Goal: Task Accomplishment & Management: Use online tool/utility

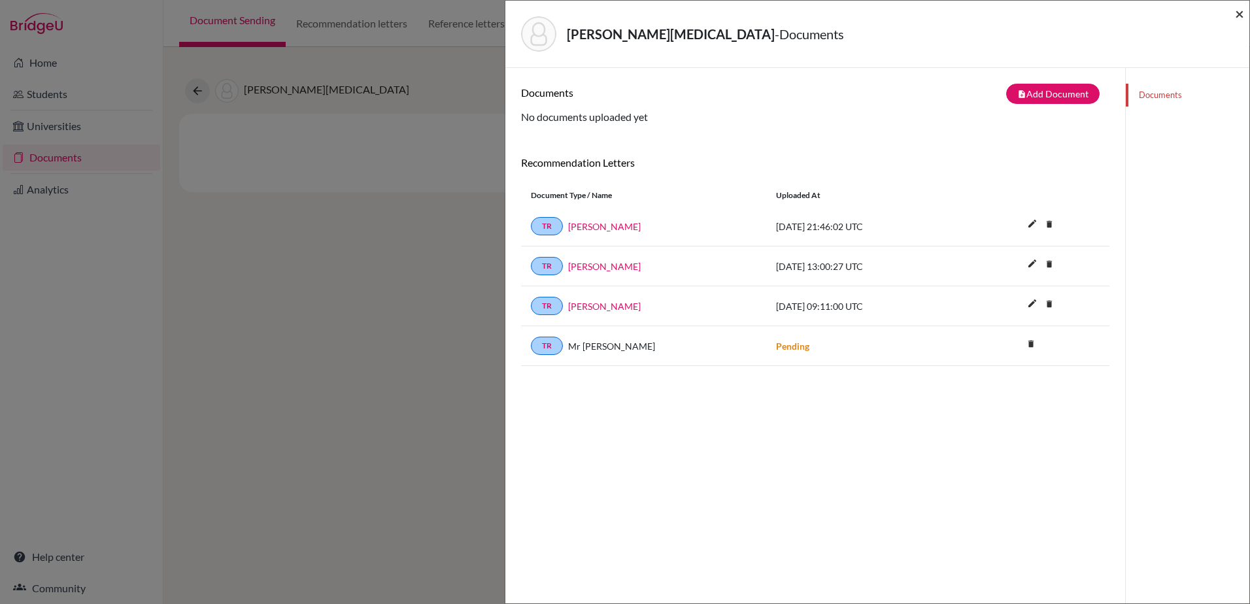
click at [1242, 13] on span "×" at bounding box center [1239, 13] width 9 height 19
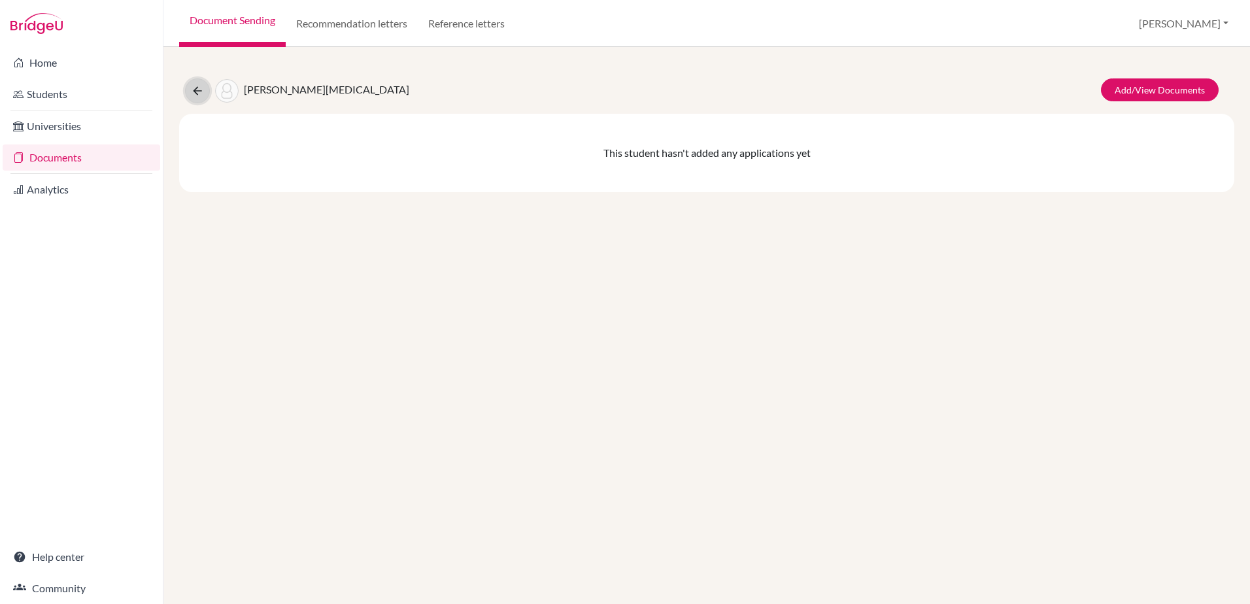
click at [203, 98] on button at bounding box center [197, 90] width 25 height 25
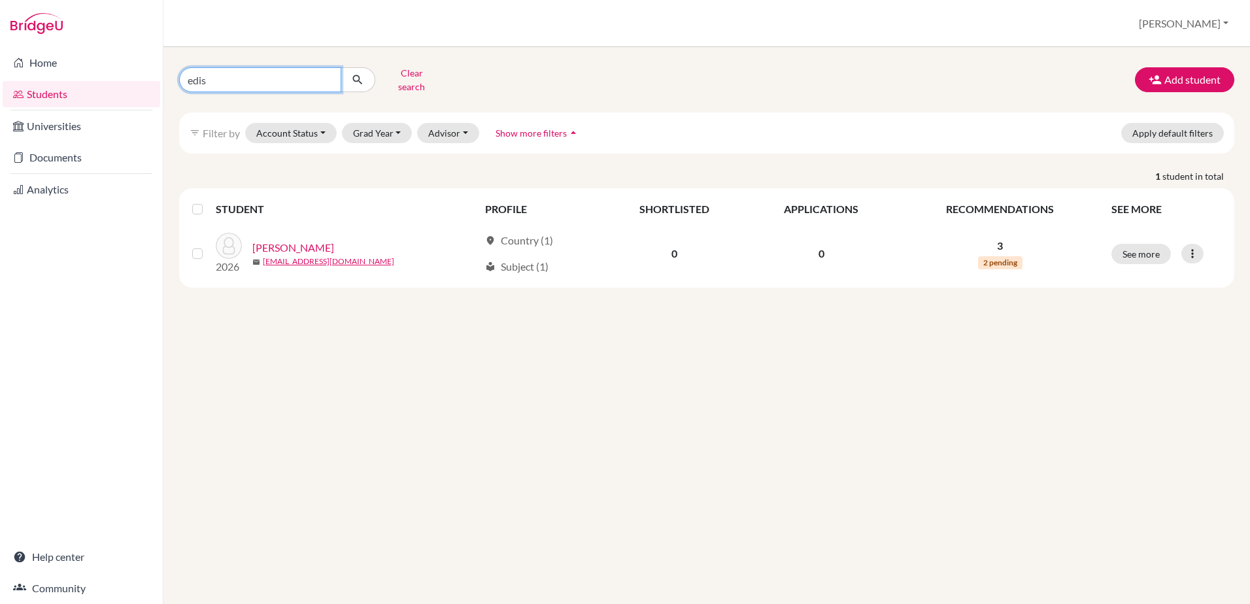
click at [273, 80] on input "edis" at bounding box center [260, 79] width 162 height 25
type input "e"
type input "hall"
click button "submit" at bounding box center [358, 79] width 35 height 25
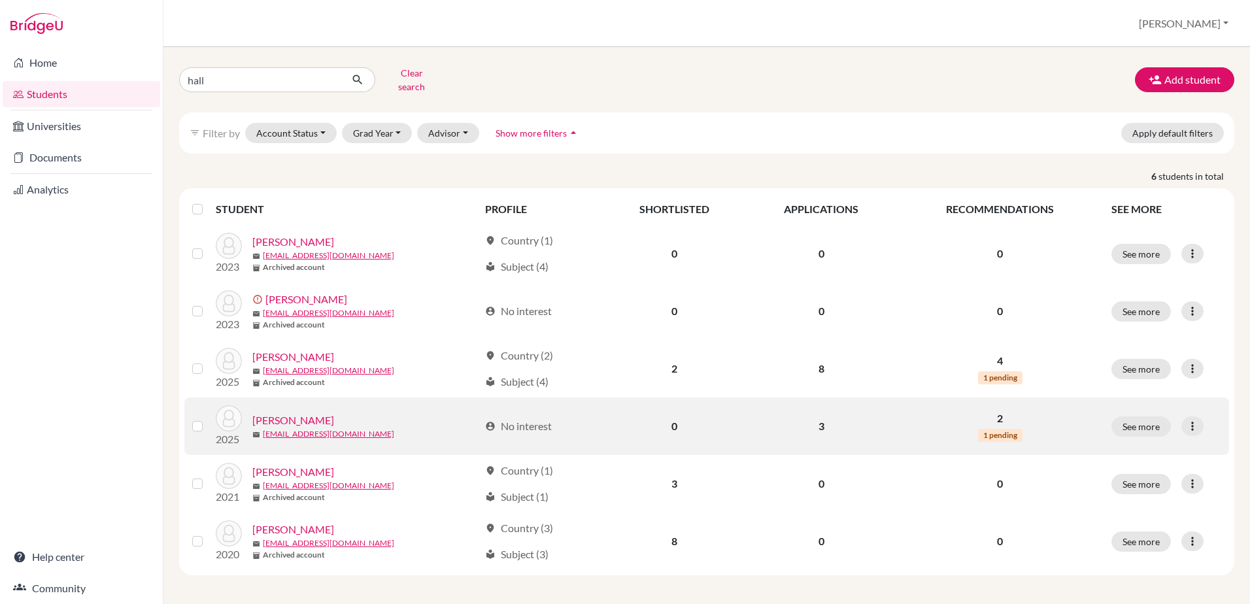
click at [278, 414] on link "Hall, Felix" at bounding box center [293, 420] width 82 height 16
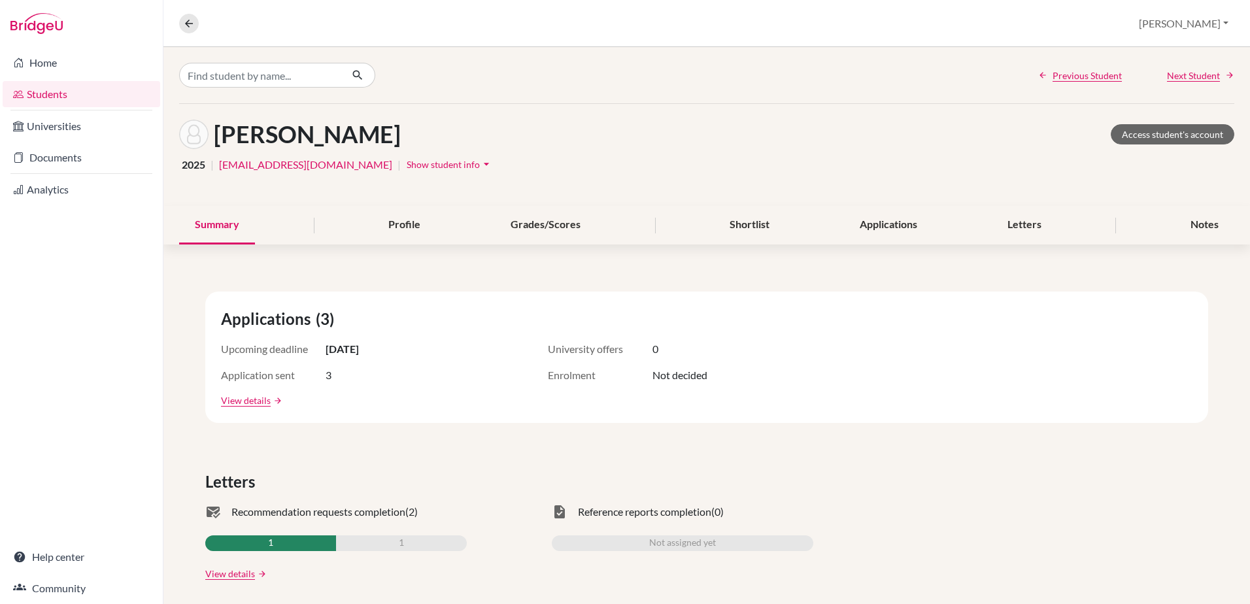
click at [42, 25] on img at bounding box center [36, 23] width 52 height 21
click at [73, 86] on link "Students" at bounding box center [82, 94] width 158 height 26
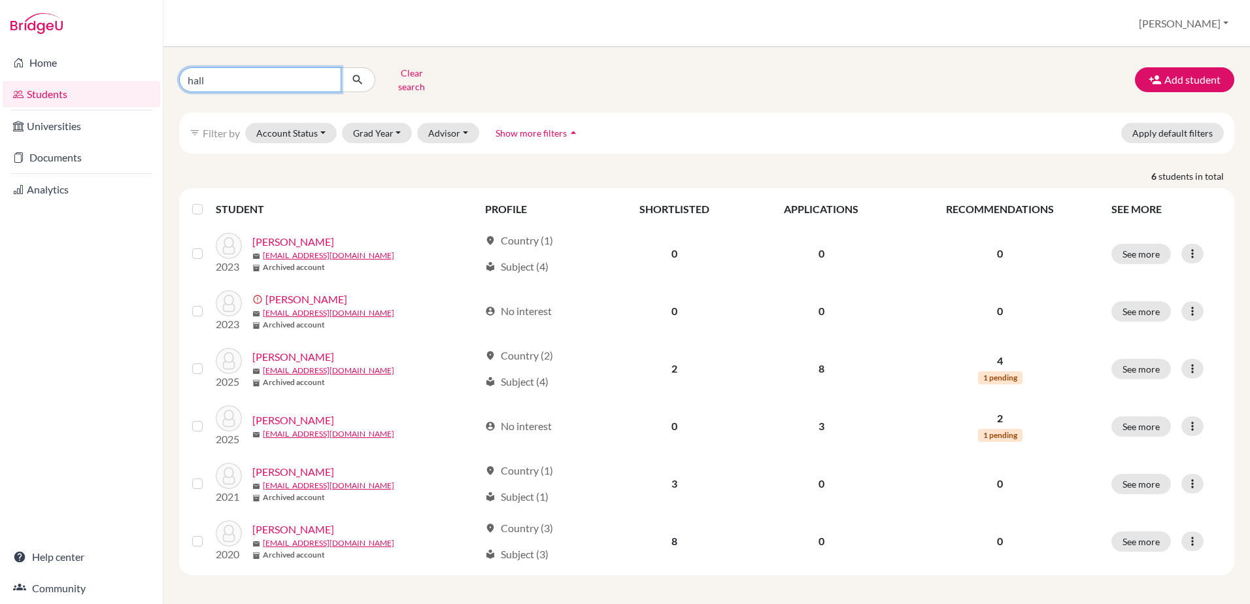
drag, startPoint x: 280, startPoint y: 80, endPoint x: 84, endPoint y: 95, distance: 196.0
click at [84, 95] on div "Home Students Universities Documents Analytics Help center Community Students o…" at bounding box center [625, 302] width 1250 height 604
click at [56, 143] on li "Documents" at bounding box center [81, 157] width 163 height 31
click at [52, 152] on link "Documents" at bounding box center [82, 157] width 158 height 26
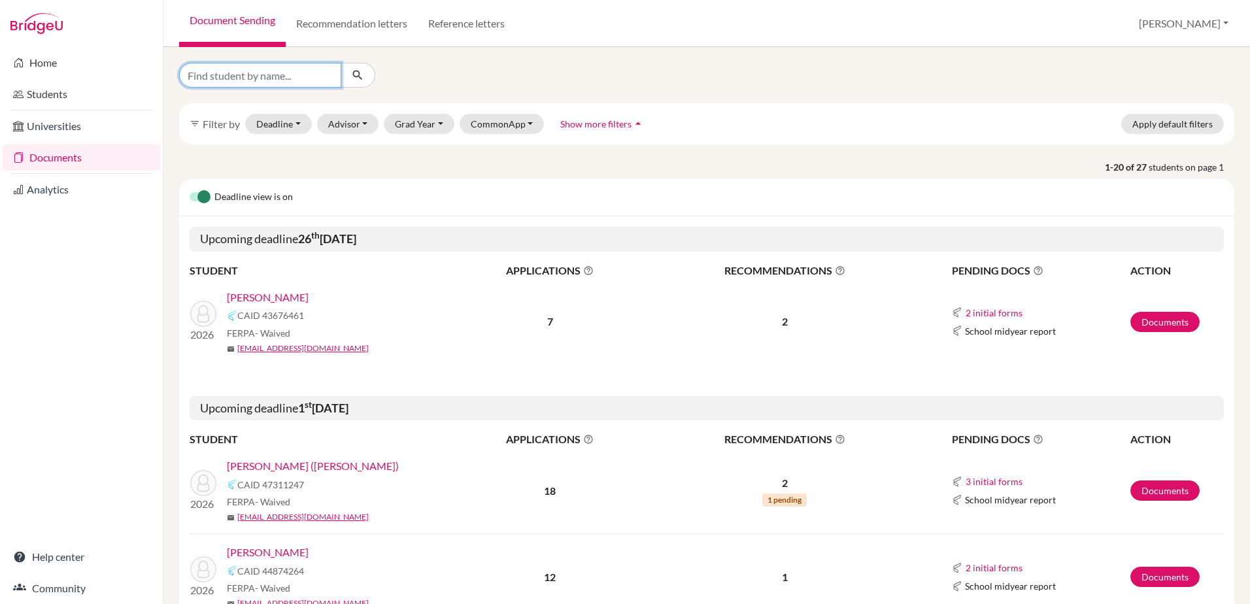
click at [250, 84] on input "Find student by name..." at bounding box center [260, 75] width 162 height 25
type input "busra"
click button "submit" at bounding box center [358, 75] width 35 height 25
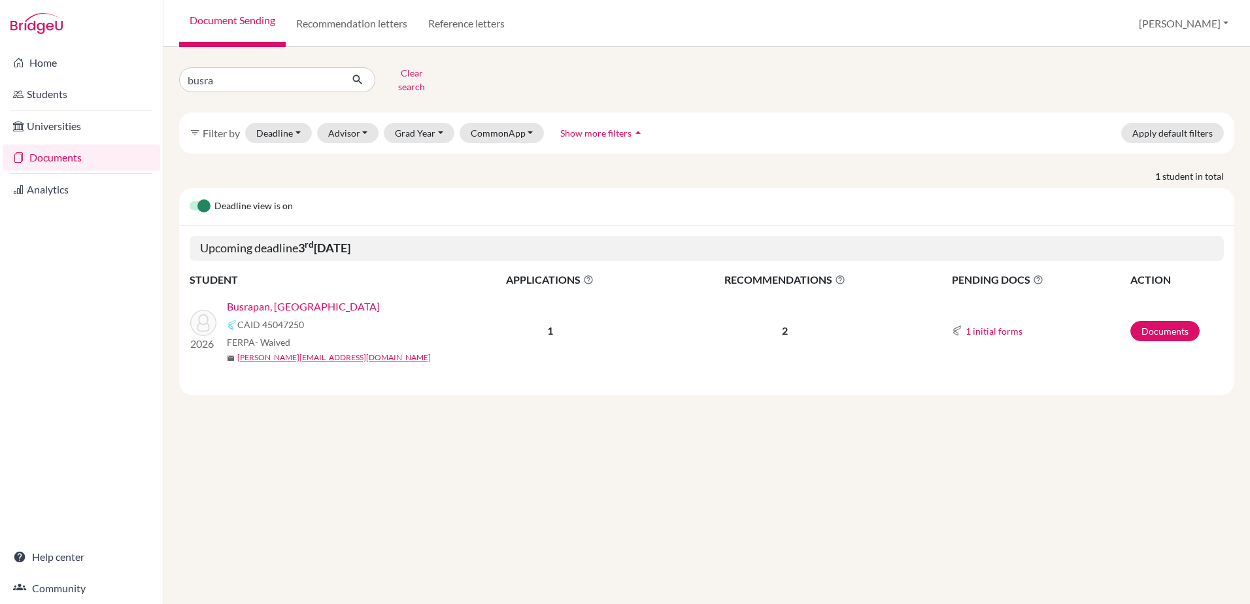
click at [267, 299] on link "Busrapan, Pran" at bounding box center [303, 307] width 153 height 16
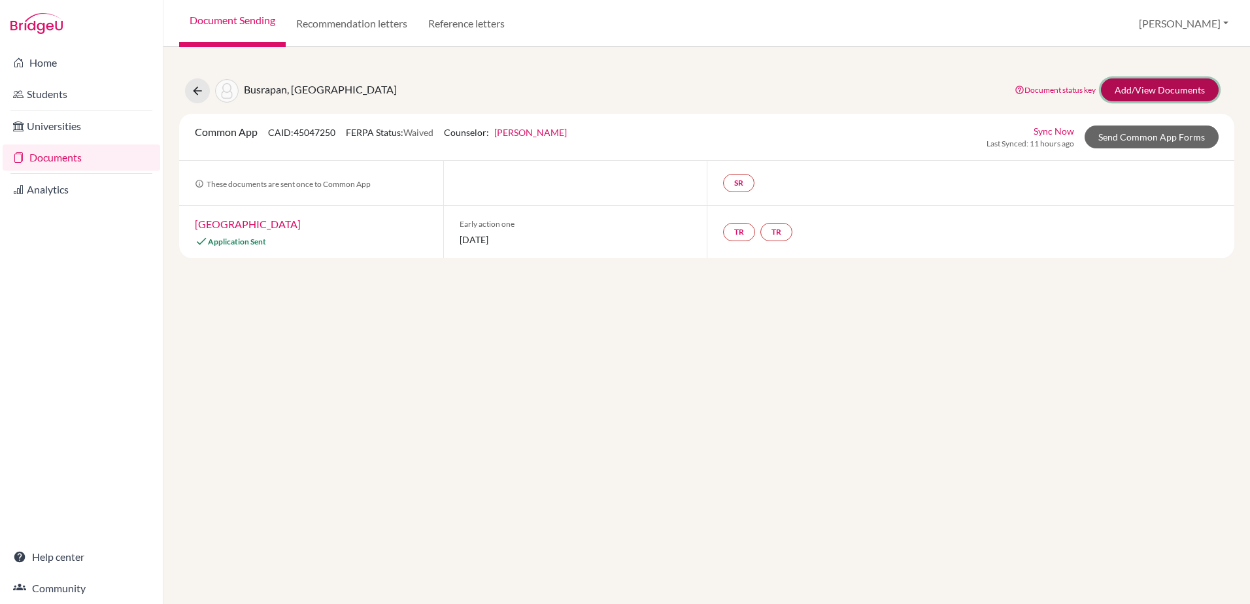
click at [1123, 91] on link "Add/View Documents" at bounding box center [1160, 89] width 118 height 23
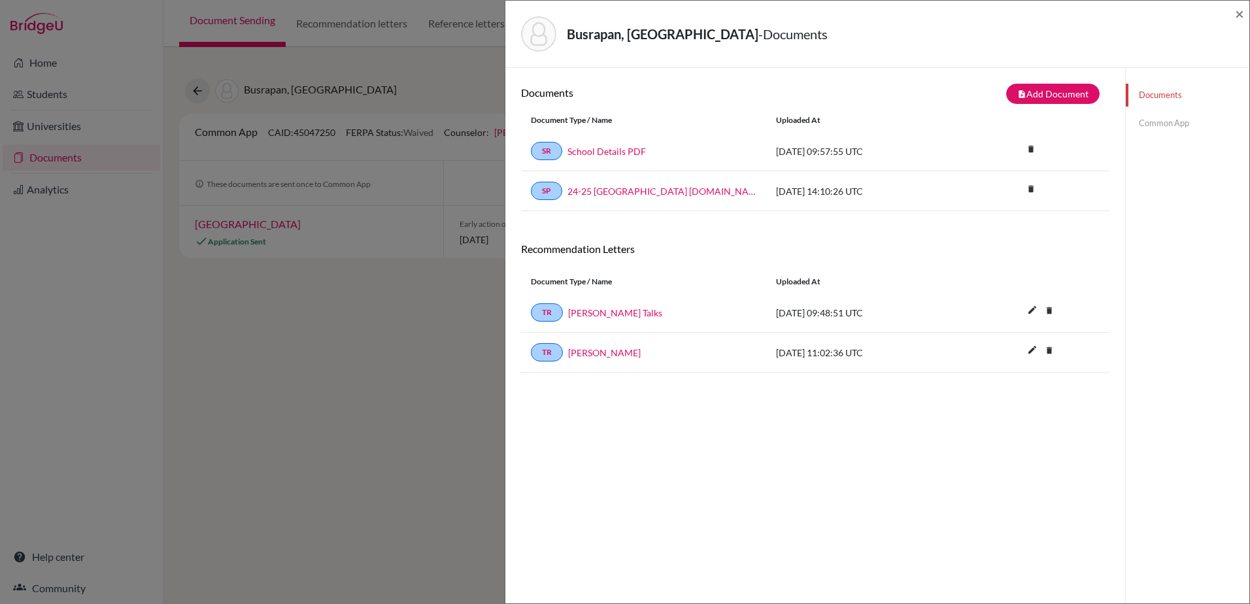
click at [400, 391] on div "Busrapan, Pran - Documents × Documents note_add Add Document Document type Chan…" at bounding box center [625, 302] width 1250 height 604
click at [1240, 14] on span "×" at bounding box center [1239, 13] width 9 height 19
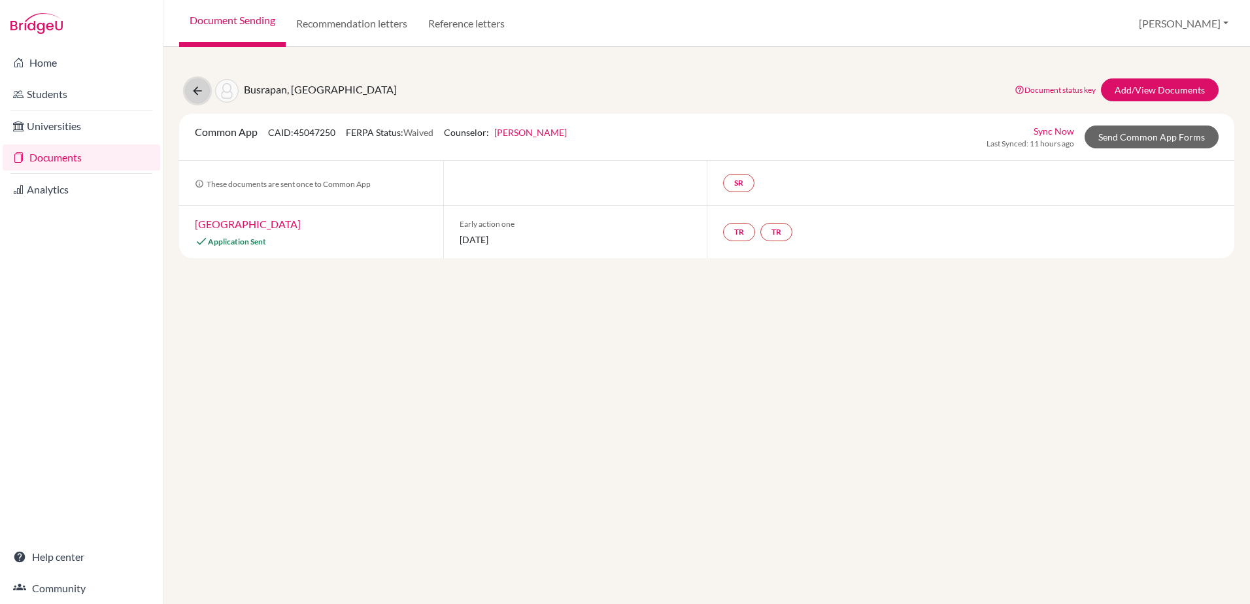
click at [201, 93] on icon at bounding box center [197, 90] width 13 height 13
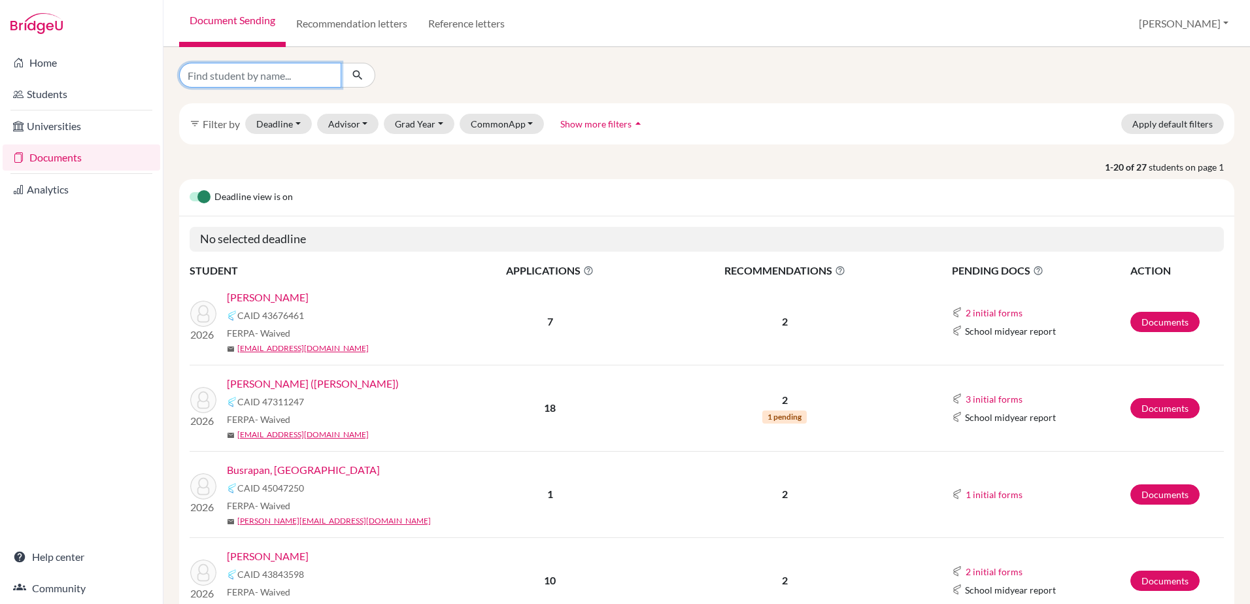
click at [258, 72] on input "Find student by name..." at bounding box center [260, 75] width 162 height 25
type input "bhag"
click button "submit" at bounding box center [358, 75] width 35 height 25
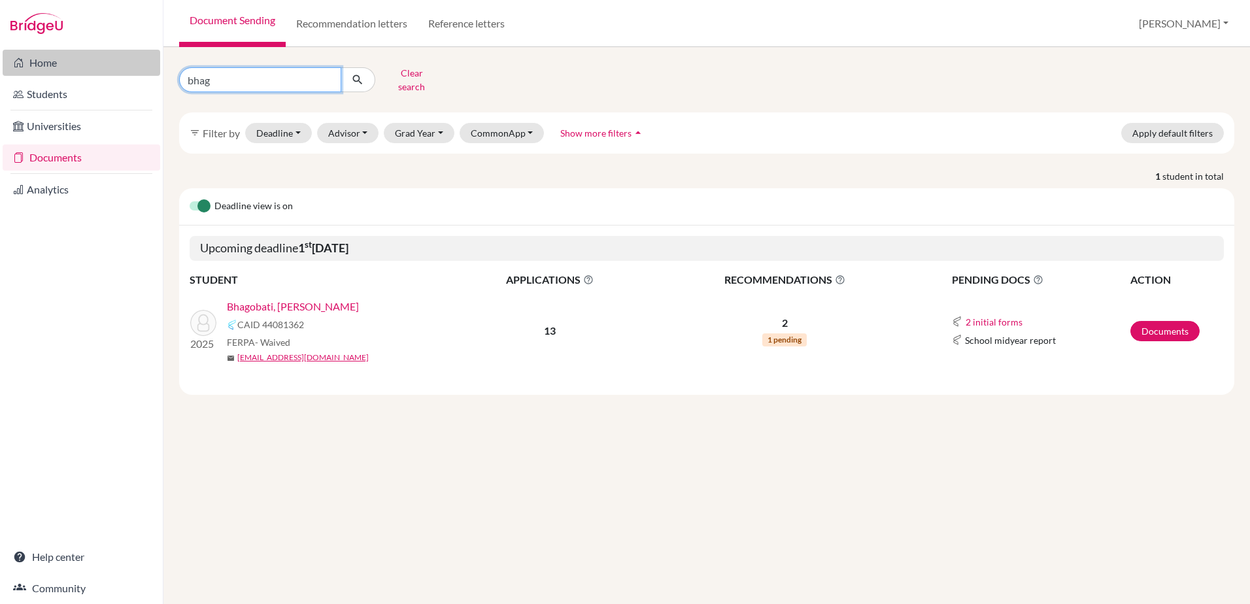
drag, startPoint x: 266, startPoint y: 83, endPoint x: 119, endPoint y: 66, distance: 148.0
click at [119, 66] on div "Home Students Universities Documents Analytics Help center Community Document S…" at bounding box center [625, 302] width 1250 height 604
type input "boon"
click button "submit" at bounding box center [358, 79] width 35 height 25
drag, startPoint x: 233, startPoint y: 82, endPoint x: 169, endPoint y: 73, distance: 64.1
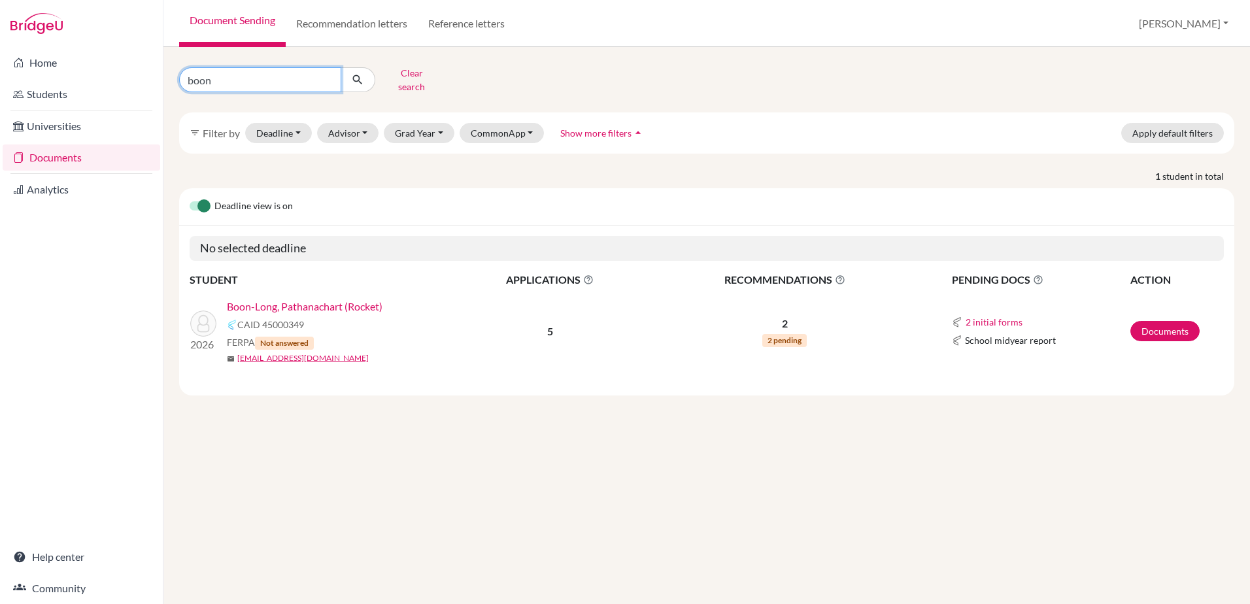
click at [169, 73] on div "boon Clear search" at bounding box center [348, 80] width 358 height 34
type input "chain"
click button "submit" at bounding box center [358, 79] width 35 height 25
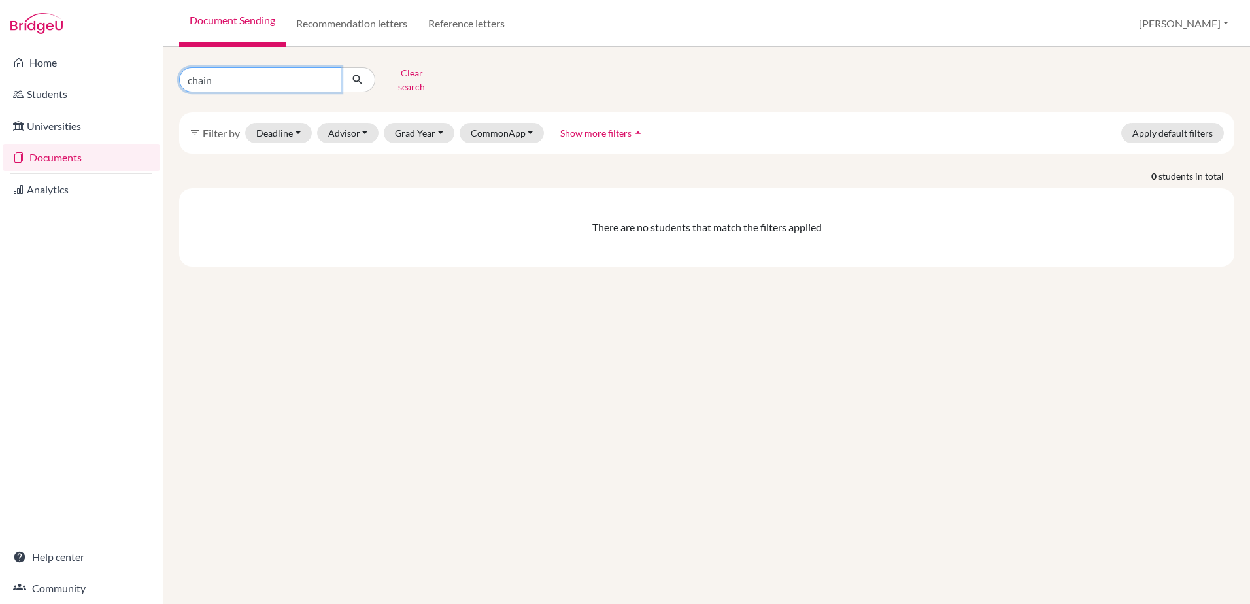
drag, startPoint x: 248, startPoint y: 66, endPoint x: 171, endPoint y: 70, distance: 77.2
click at [171, 70] on div "chain Clear search" at bounding box center [348, 80] width 358 height 34
type input "chiang"
click button "submit" at bounding box center [358, 79] width 35 height 25
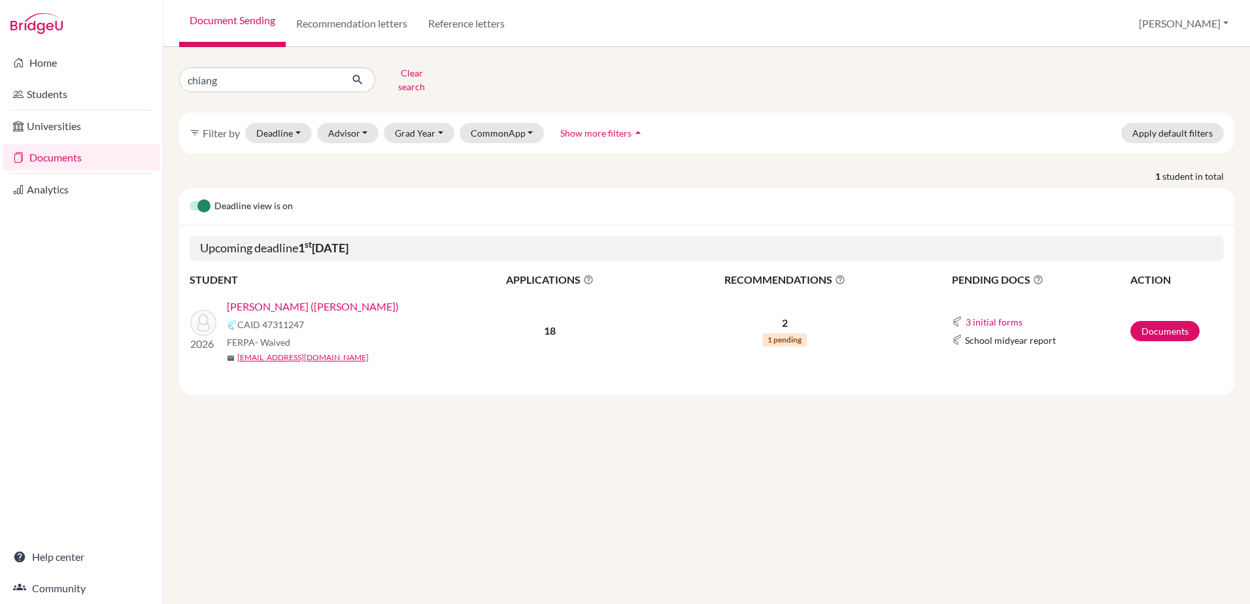
click at [330, 299] on link "[PERSON_NAME] ([PERSON_NAME])" at bounding box center [313, 307] width 172 height 16
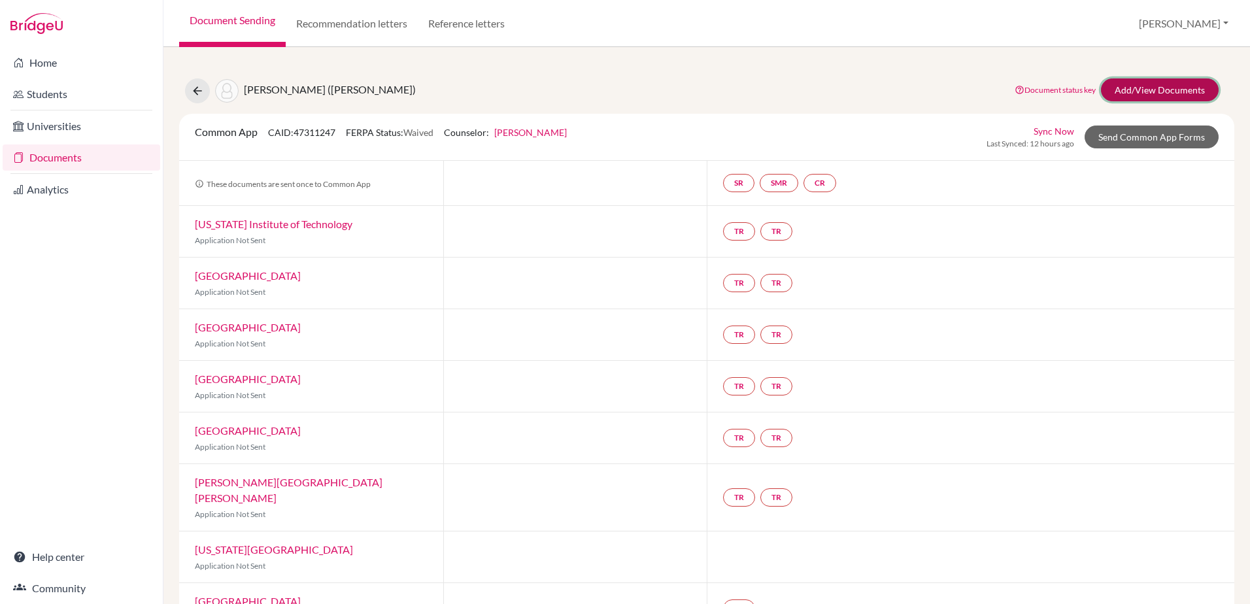
click at [1101, 97] on link "Add/View Documents" at bounding box center [1160, 89] width 118 height 23
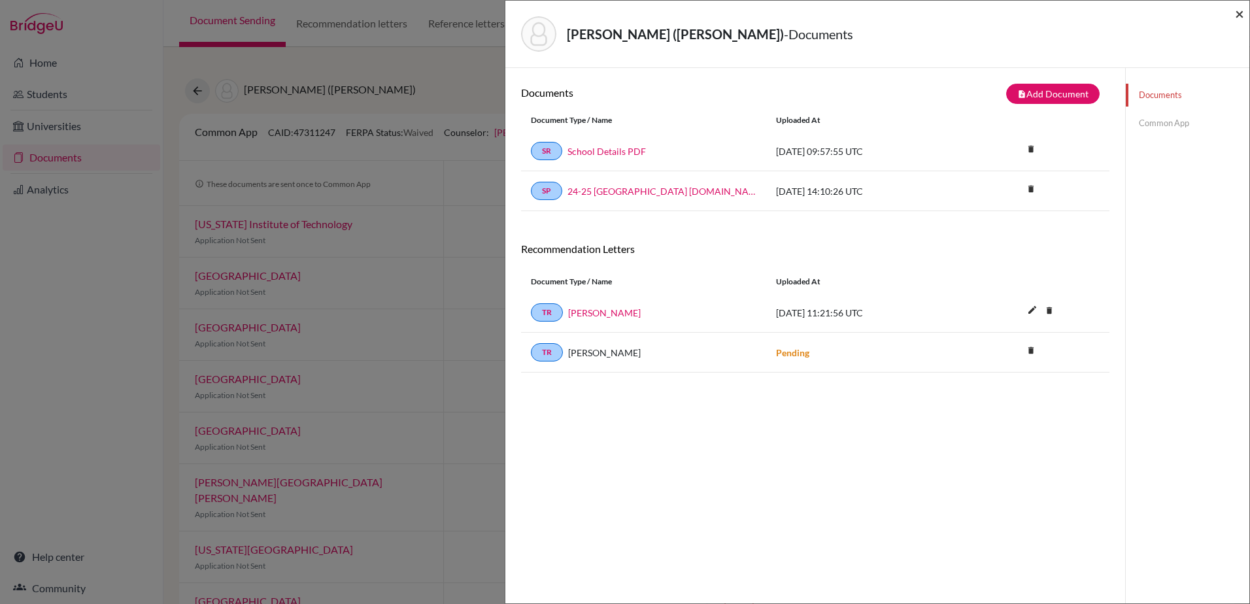
click at [1238, 14] on span "×" at bounding box center [1239, 13] width 9 height 19
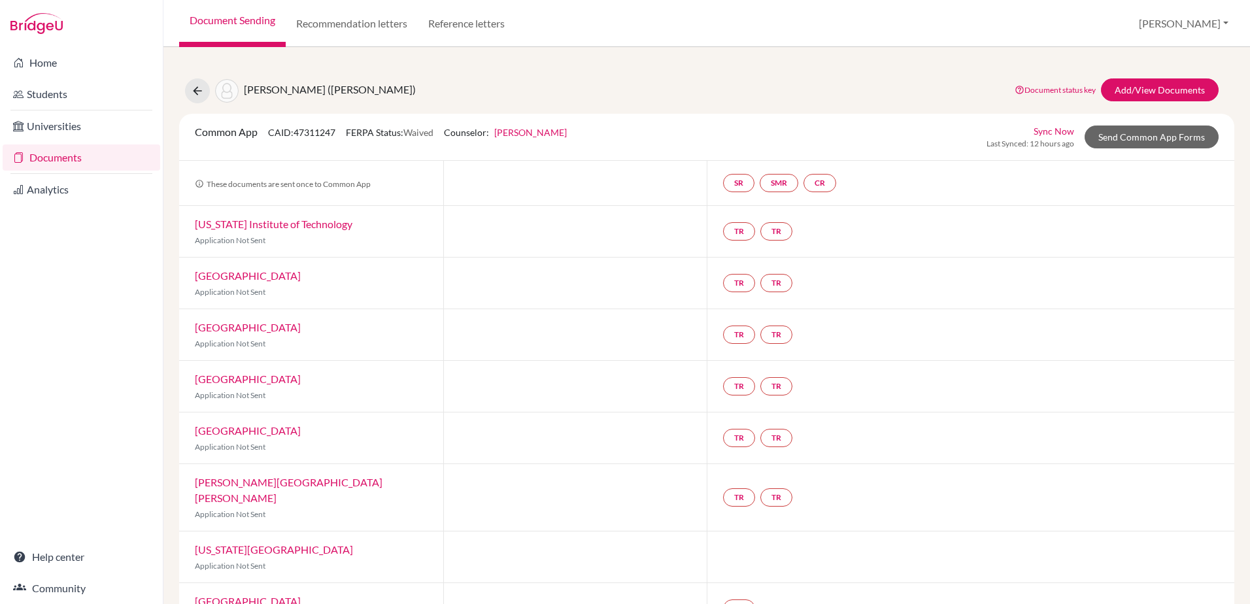
click at [182, 88] on div "Chiang, Mao-Cheng (Jason) Document status key TR Requirement. Document not uplo…" at bounding box center [706, 90] width 1074 height 25
click at [201, 92] on icon at bounding box center [197, 90] width 13 height 13
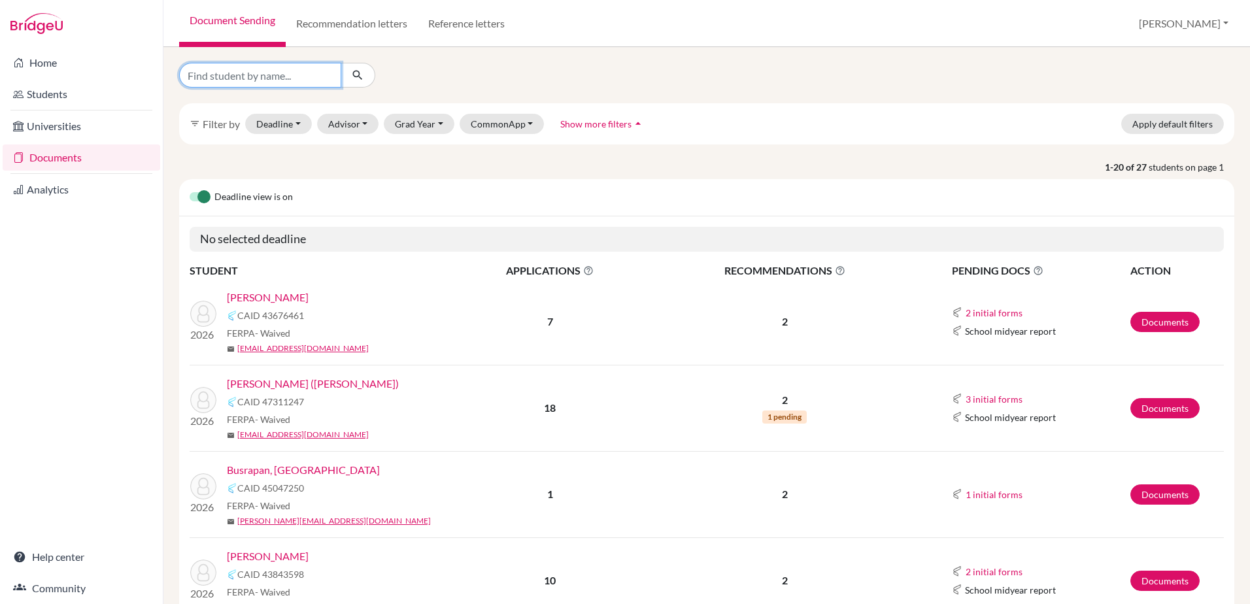
click at [263, 84] on input "Find student by name..." at bounding box center [260, 75] width 162 height 25
type input "fang"
click button "submit" at bounding box center [358, 75] width 35 height 25
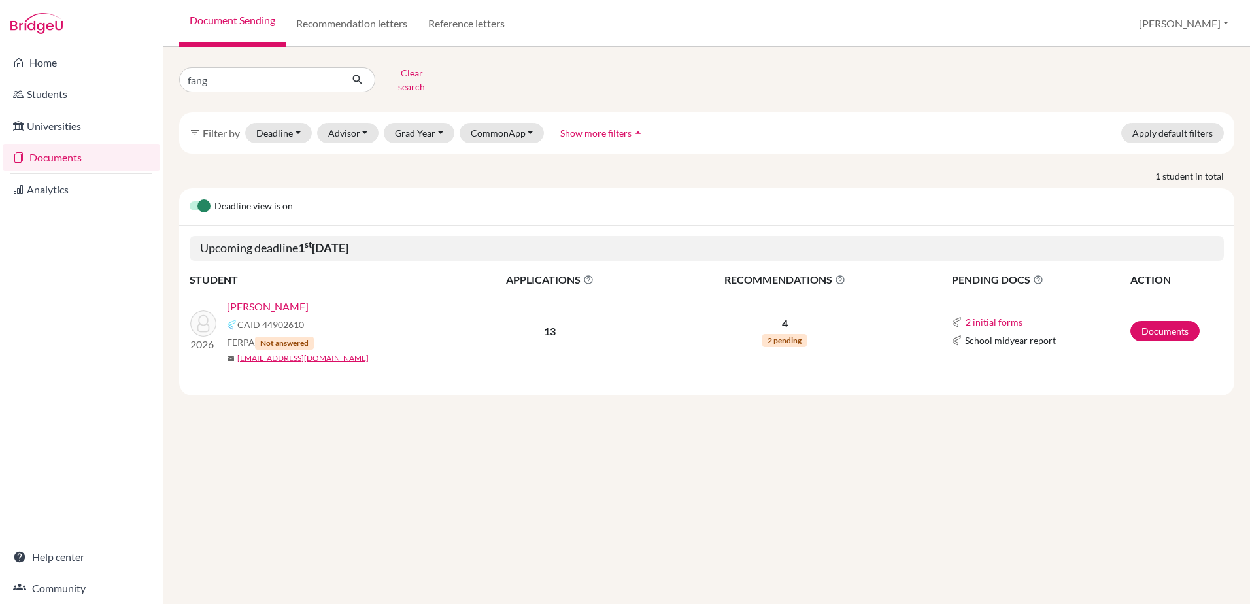
click at [254, 299] on link "[PERSON_NAME]" at bounding box center [268, 307] width 82 height 16
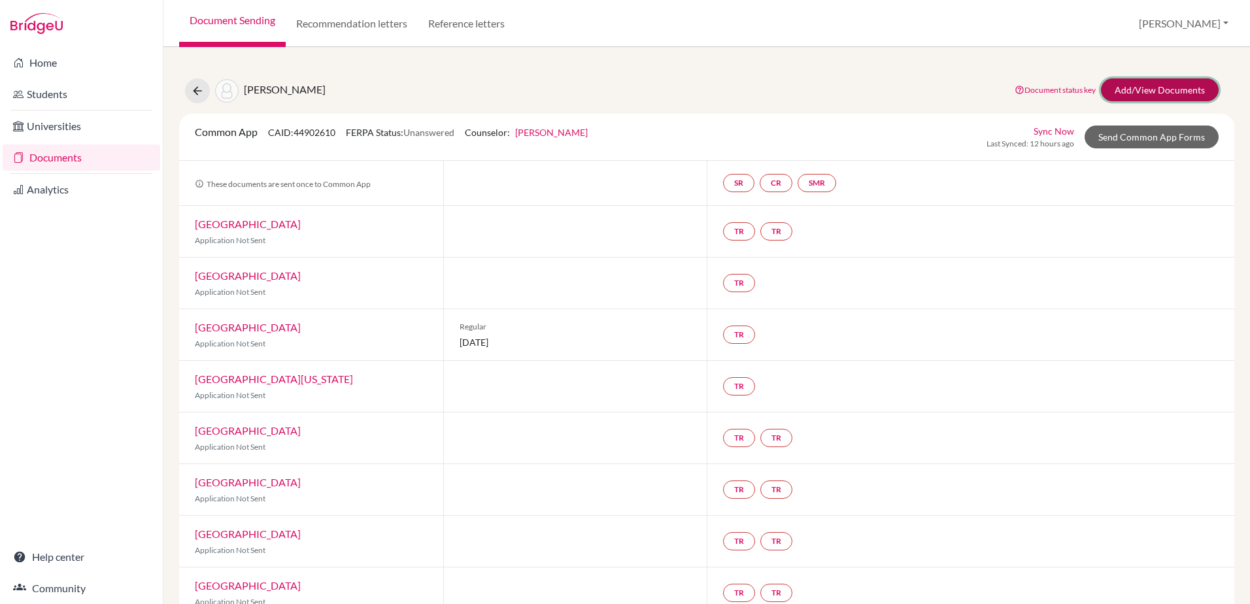
click at [1141, 78] on link "Add/View Documents" at bounding box center [1160, 89] width 118 height 23
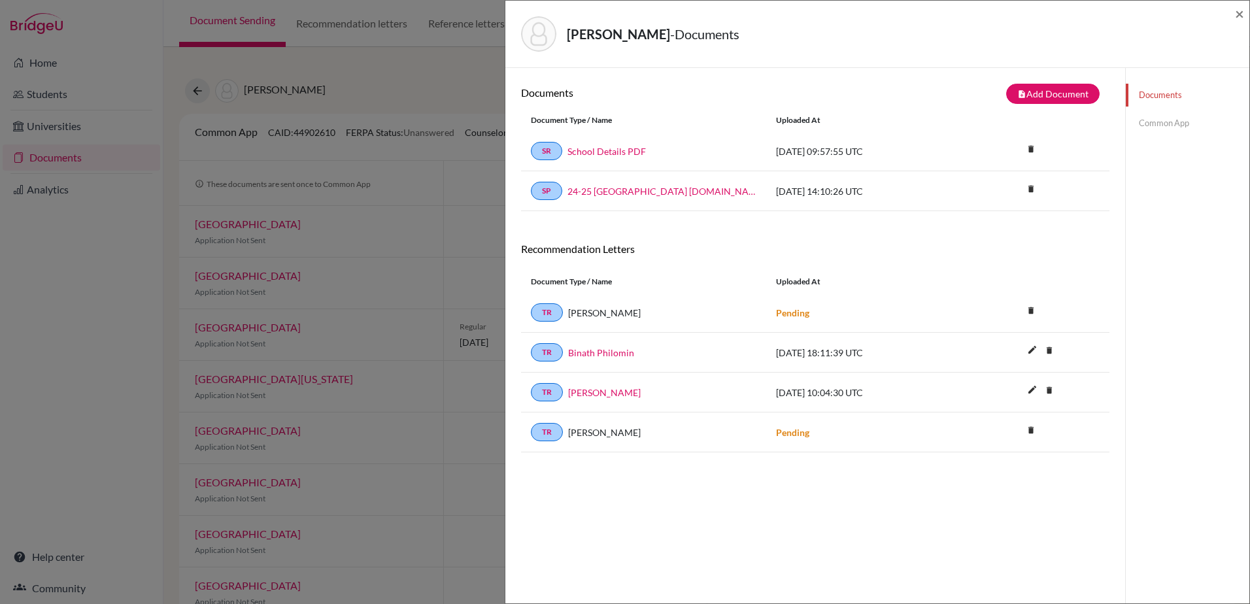
click at [260, 89] on div "[PERSON_NAME] - Documents × Documents note_add Add Document Document type Chang…" at bounding box center [625, 302] width 1250 height 604
click at [1244, 13] on div "[PERSON_NAME] - Documents ×" at bounding box center [877, 34] width 744 height 67
click at [1234, 13] on div "[PERSON_NAME] - Documents ×" at bounding box center [876, 34] width 733 height 56
click at [1237, 13] on span "×" at bounding box center [1239, 13] width 9 height 19
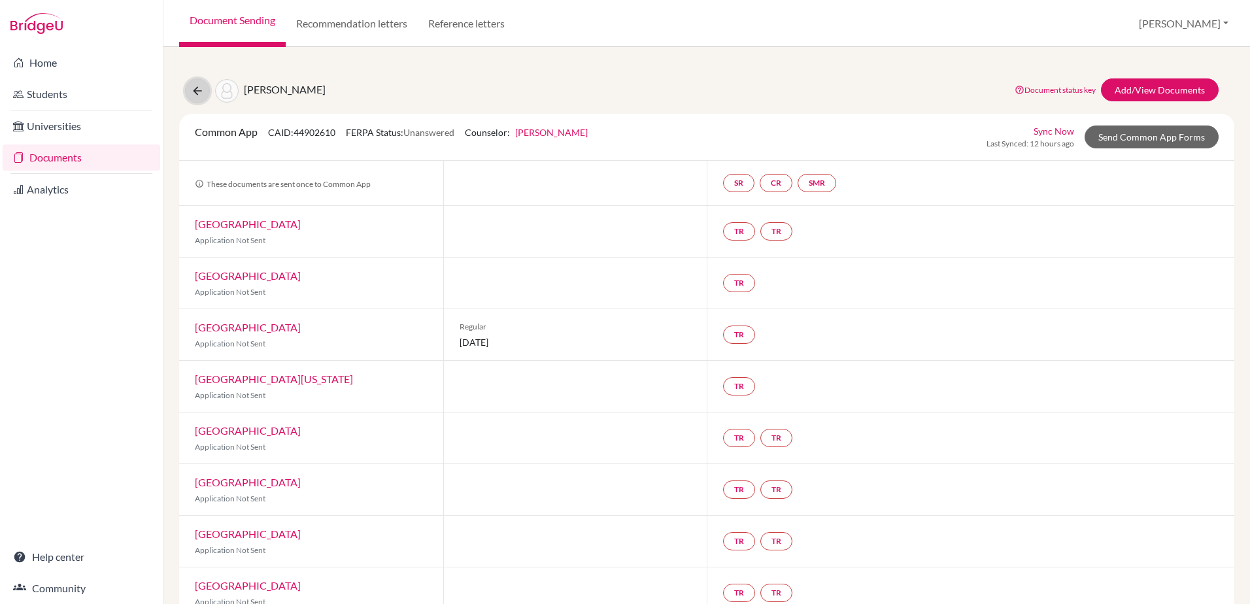
click at [199, 91] on icon at bounding box center [197, 90] width 13 height 13
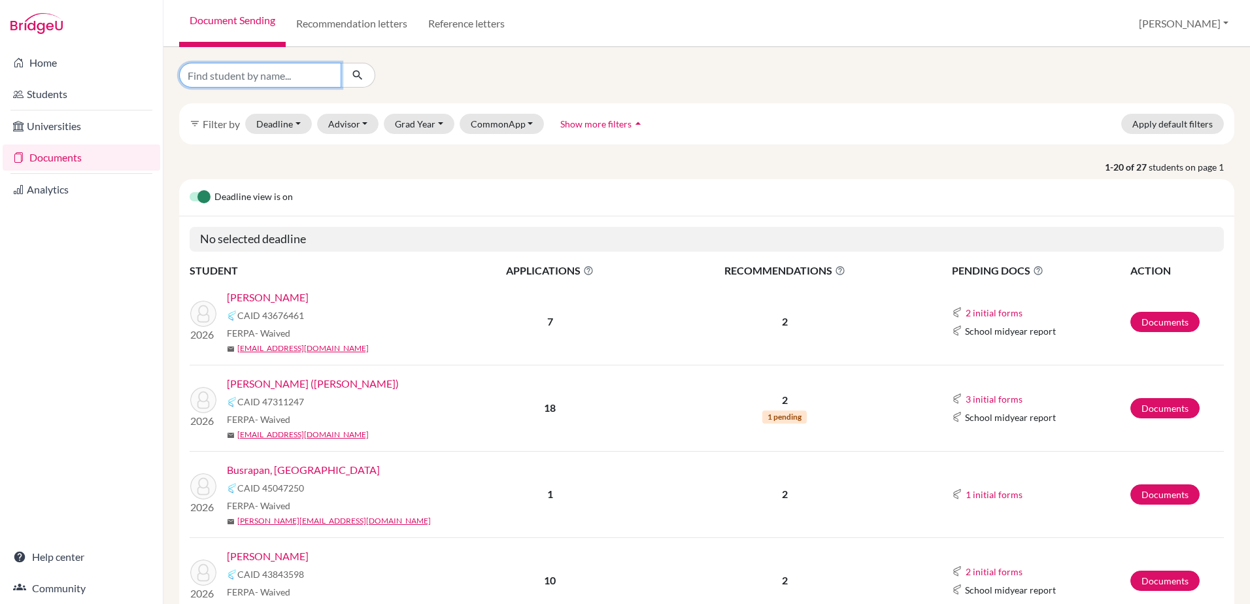
click at [273, 81] on input "Find student by name..." at bounding box center [260, 75] width 162 height 25
type input "yadla"
click button "submit" at bounding box center [358, 75] width 35 height 25
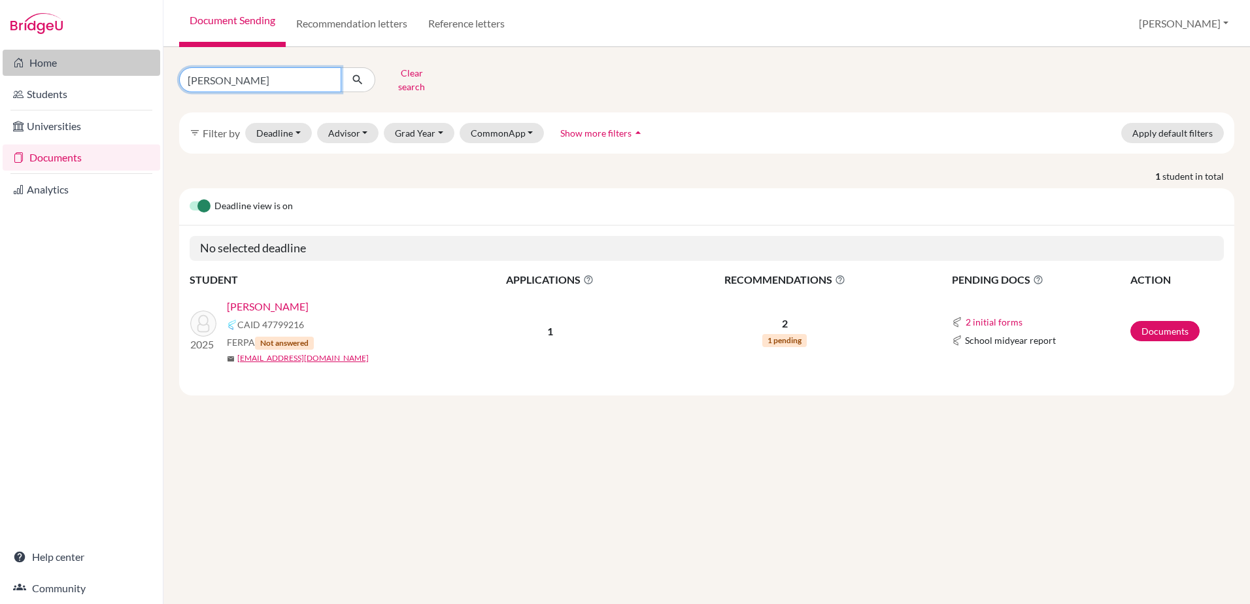
drag, startPoint x: 267, startPoint y: 71, endPoint x: 114, endPoint y: 74, distance: 152.3
click at [114, 74] on div "Home Students Universities Documents Analytics Help center Community Document S…" at bounding box center [625, 302] width 1250 height 604
click at [276, 84] on input "Find student by name..." at bounding box center [260, 79] width 162 height 25
type input "edwards"
click button "submit" at bounding box center [358, 79] width 35 height 25
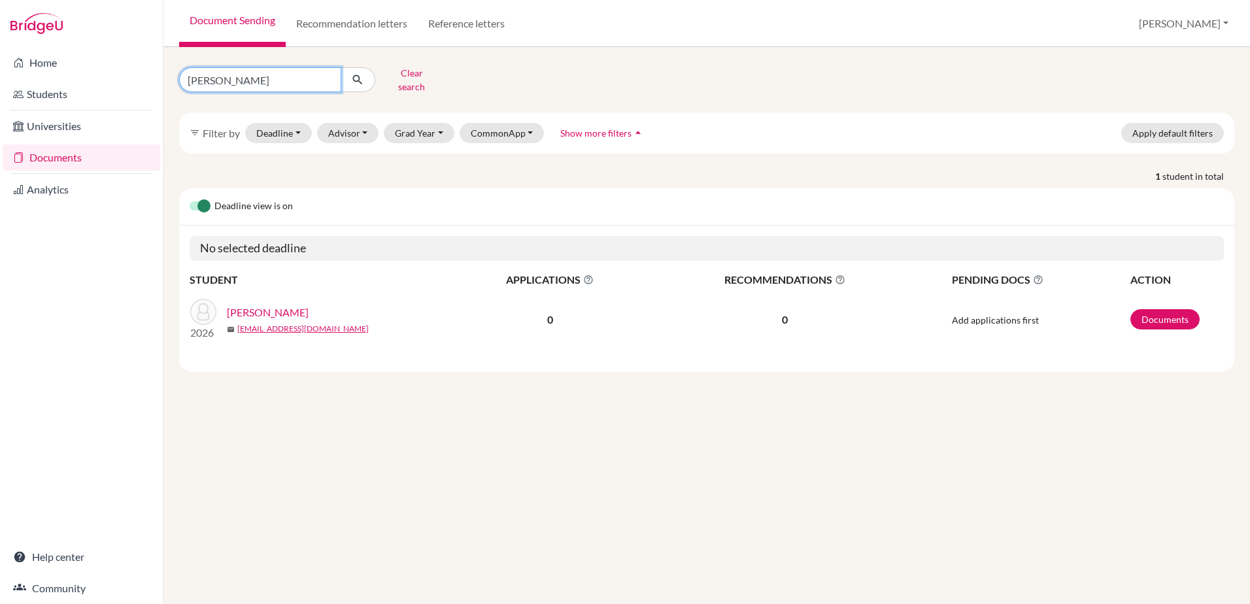
drag, startPoint x: 263, startPoint y: 80, endPoint x: 65, endPoint y: 80, distance: 198.0
click at [65, 80] on div "Home Students Universities Documents Analytics Help center Community Document S…" at bounding box center [625, 302] width 1250 height 604
type input "lam"
click button "submit" at bounding box center [358, 79] width 35 height 25
click at [295, 305] on link "Lam, Kwan Shek (Austin)" at bounding box center [313, 313] width 172 height 16
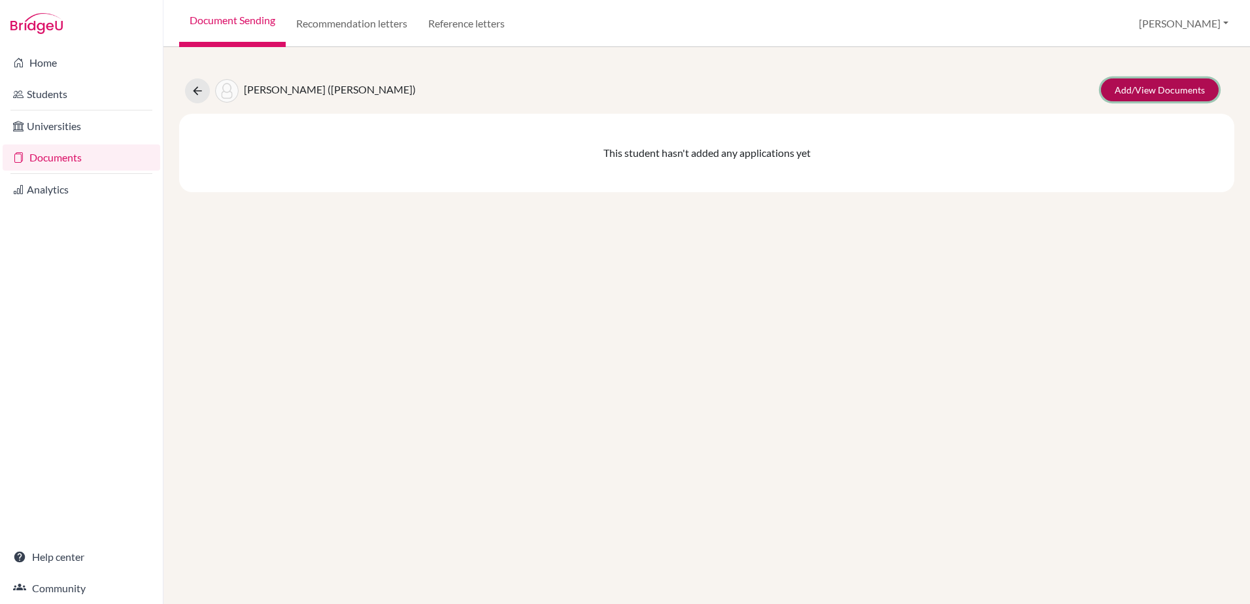
click at [1125, 86] on link "Add/View Documents" at bounding box center [1160, 89] width 118 height 23
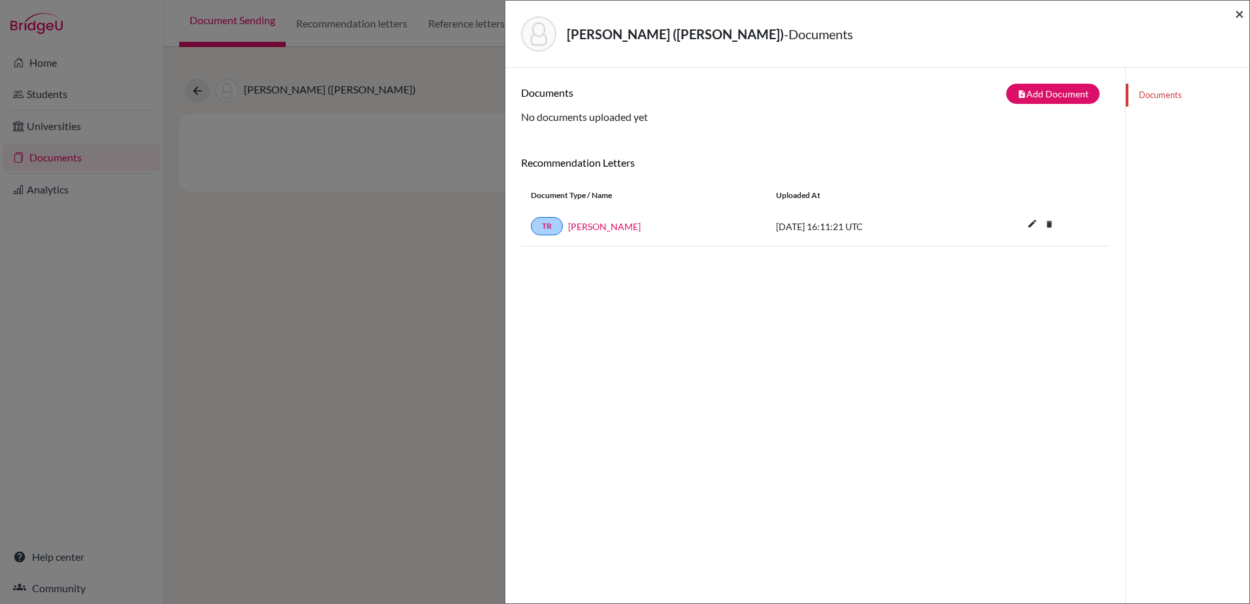
click at [1242, 14] on span "×" at bounding box center [1239, 13] width 9 height 19
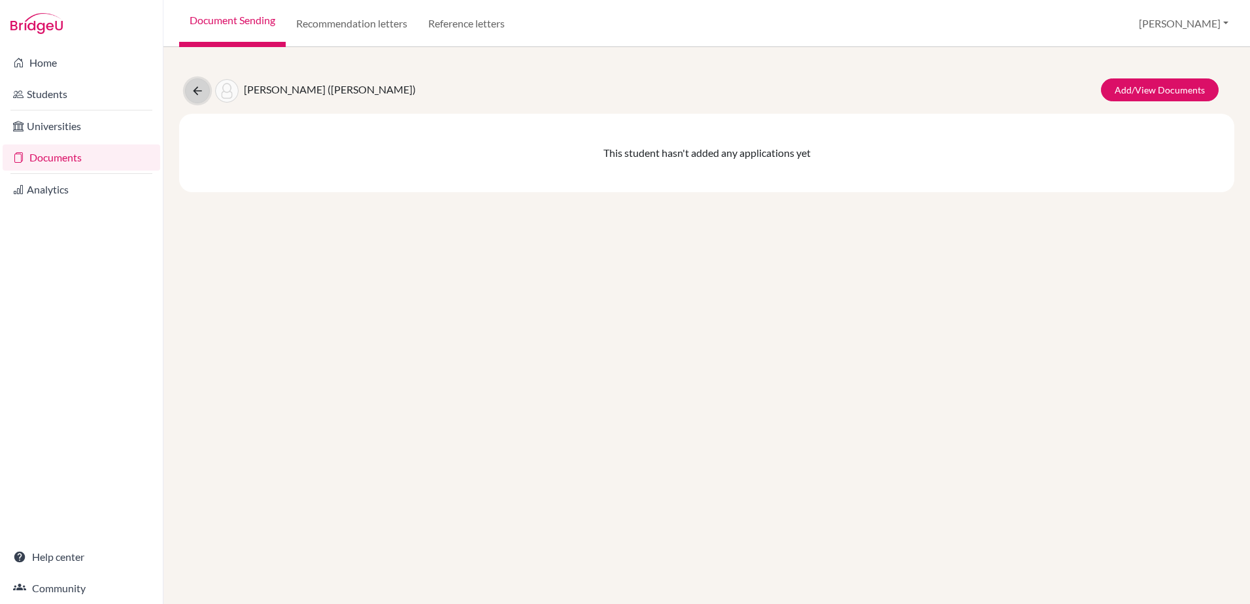
click at [199, 99] on button at bounding box center [197, 90] width 25 height 25
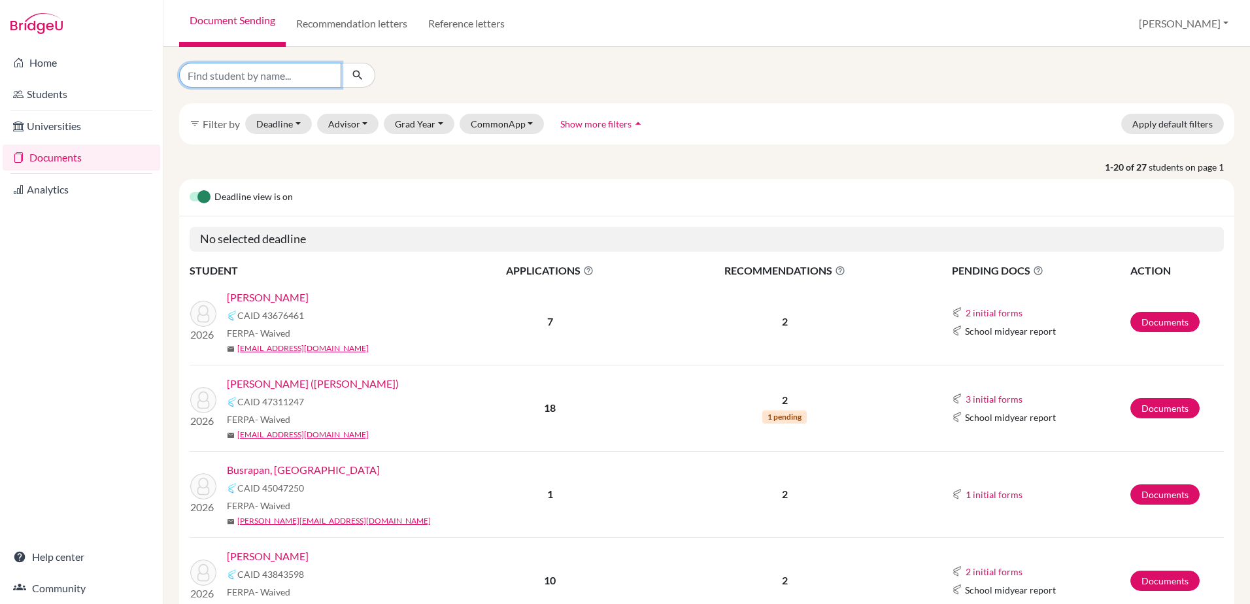
click at [265, 74] on input "Find student by name..." at bounding box center [260, 75] width 162 height 25
type input "p"
type input "o"
type input "prabhi"
click button "submit" at bounding box center [358, 75] width 35 height 25
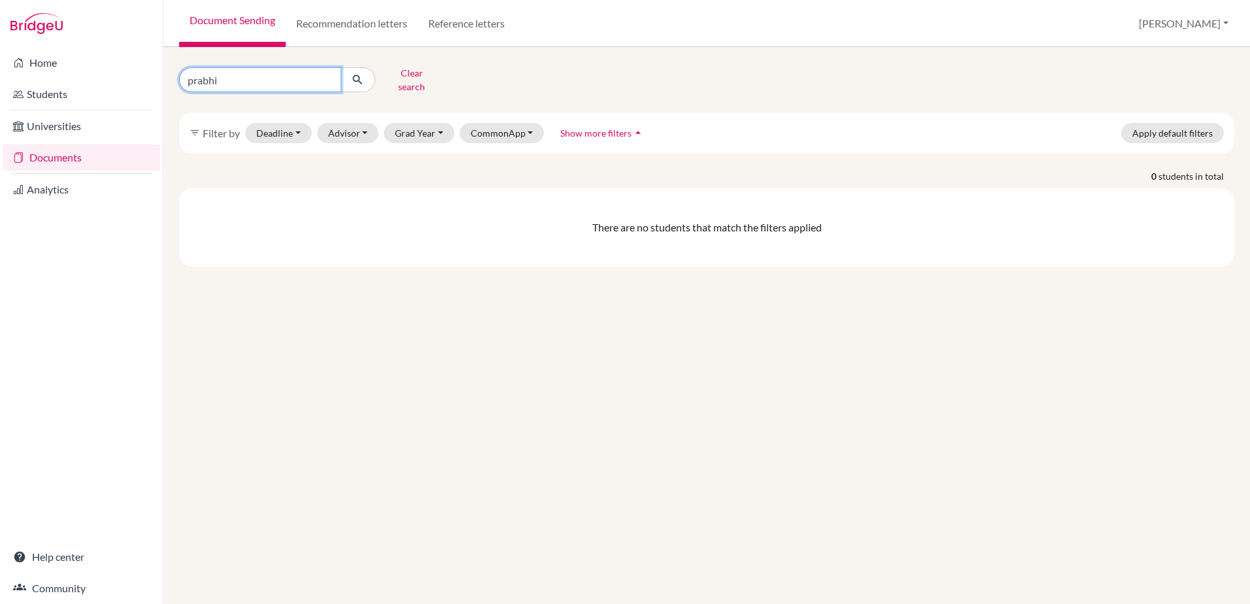
click at [265, 74] on input "prabhi" at bounding box center [260, 79] width 162 height 25
type input "prabhu"
click button "submit" at bounding box center [358, 79] width 35 height 25
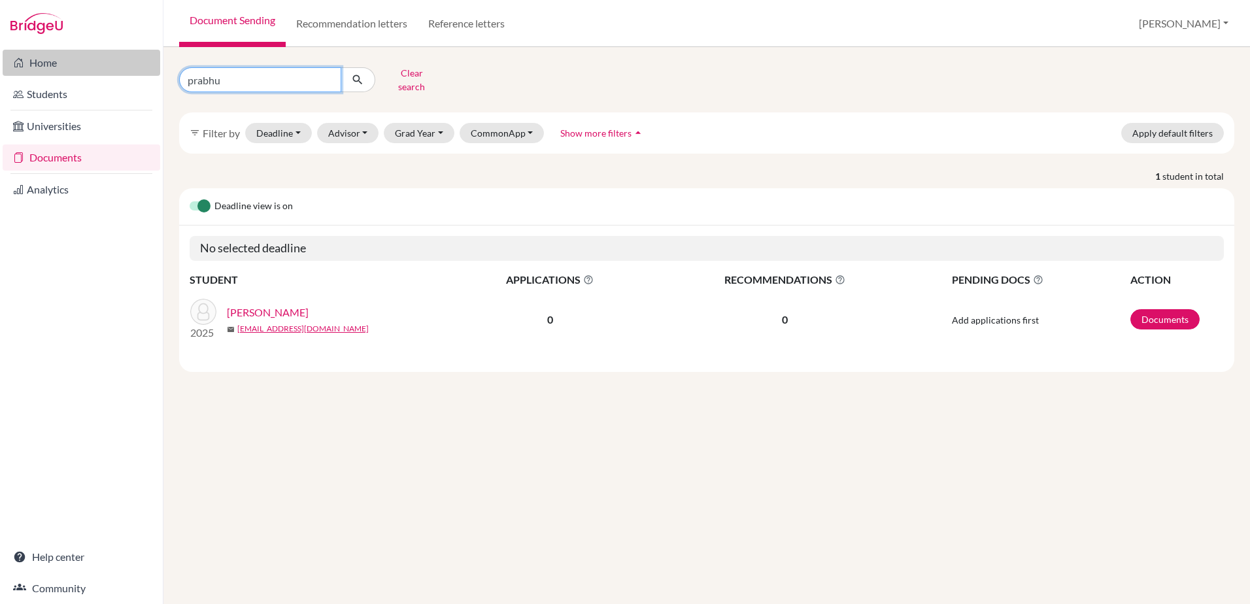
drag, startPoint x: 239, startPoint y: 67, endPoint x: 139, endPoint y: 65, distance: 99.4
click at [139, 65] on div "Home Students Universities Documents Analytics Help center Community Document S…" at bounding box center [625, 302] width 1250 height 604
click at [117, 66] on link "Home" at bounding box center [82, 63] width 158 height 26
